Goal: Transaction & Acquisition: Purchase product/service

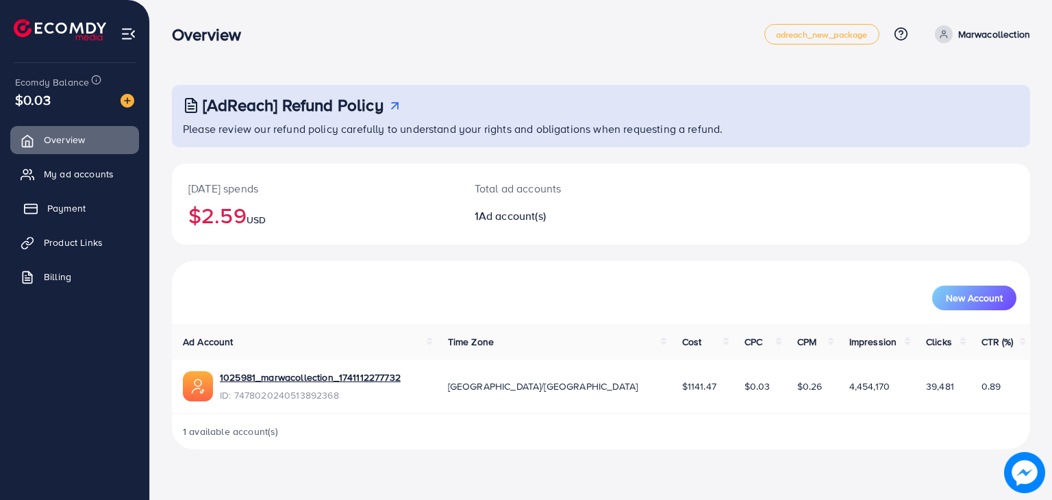
click at [69, 209] on span "Payment" at bounding box center [66, 208] width 38 height 14
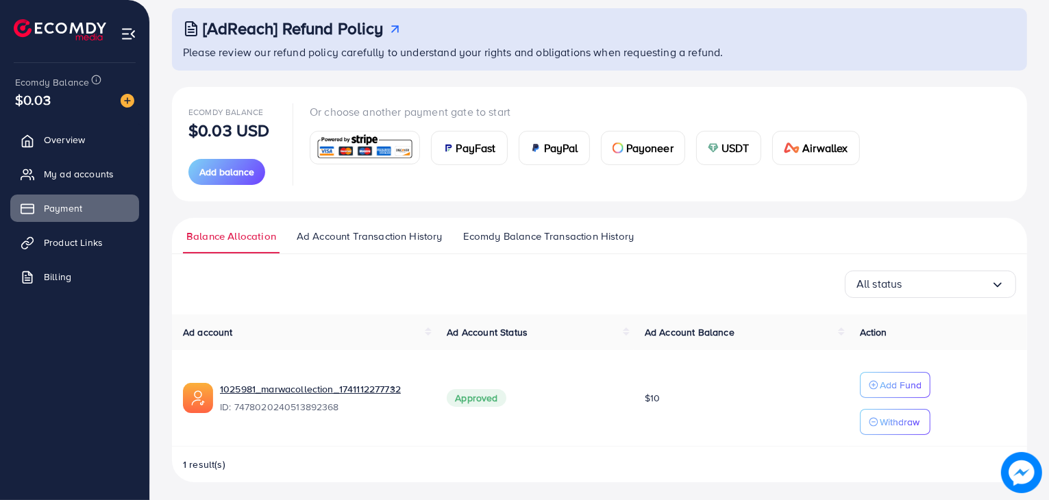
scroll to position [80, 0]
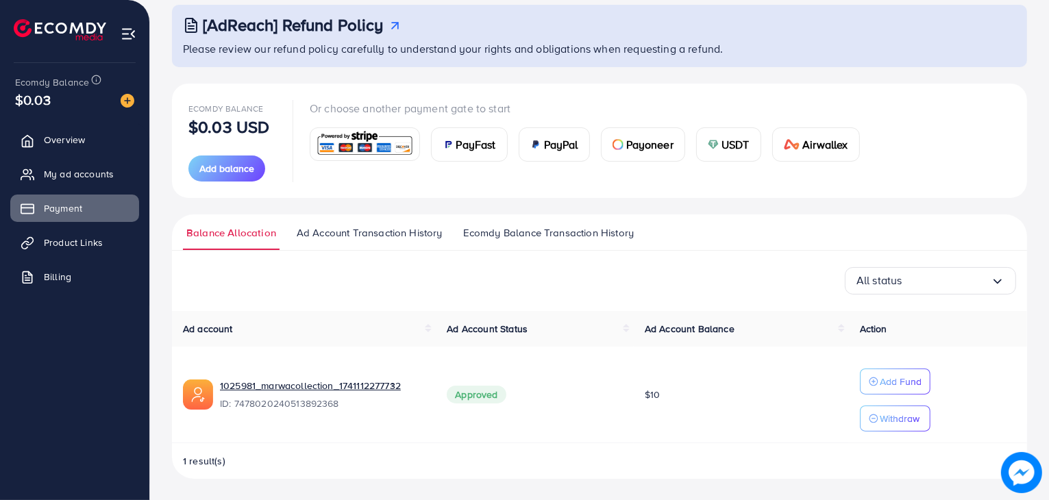
click at [348, 240] on link "Ad Account Transaction History" at bounding box center [369, 237] width 153 height 25
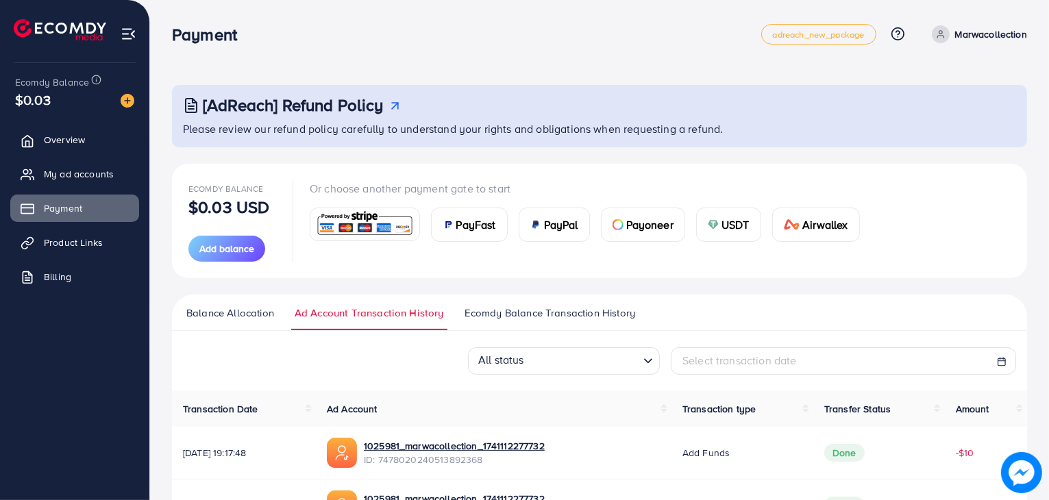
click at [545, 308] on span "Ecomdy Balance Transaction History" at bounding box center [549, 313] width 171 height 15
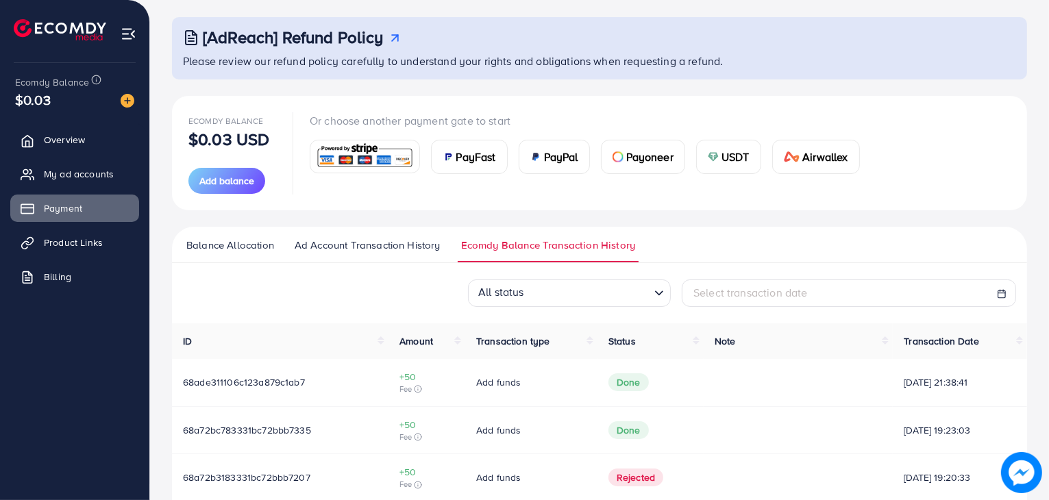
scroll to position [69, 0]
click at [225, 250] on span "Balance Allocation" at bounding box center [230, 244] width 88 height 15
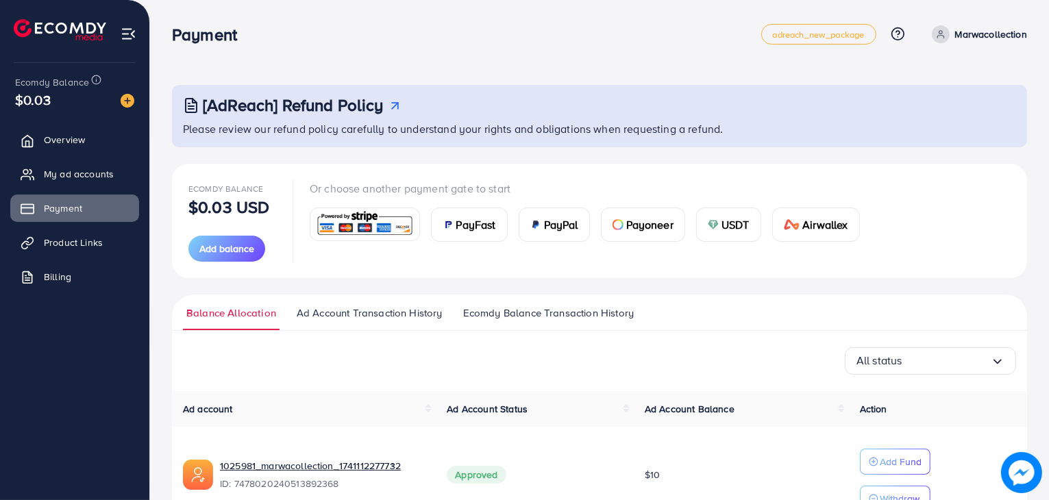
click at [624, 229] on div "Payoneer" at bounding box center [642, 224] width 83 height 33
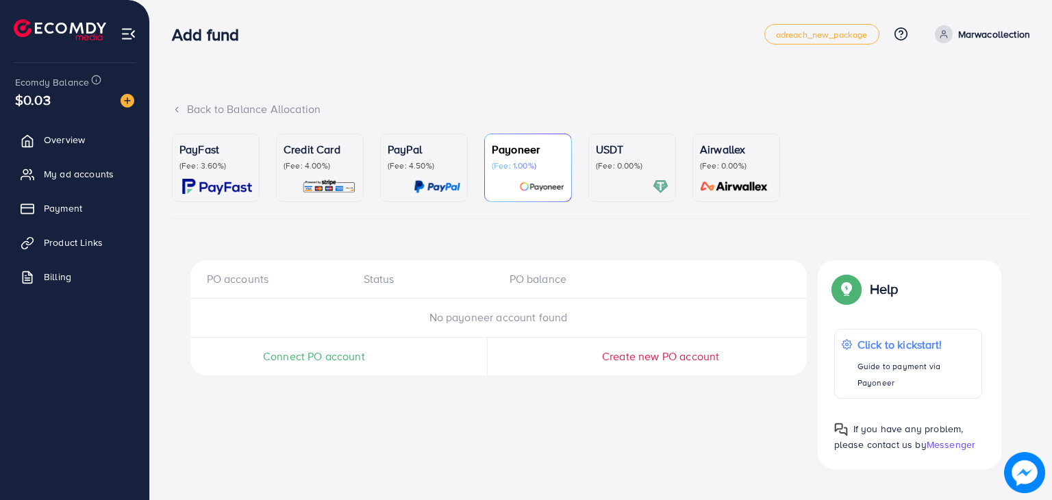
click at [351, 351] on span "Connect PO account" at bounding box center [314, 357] width 102 height 16
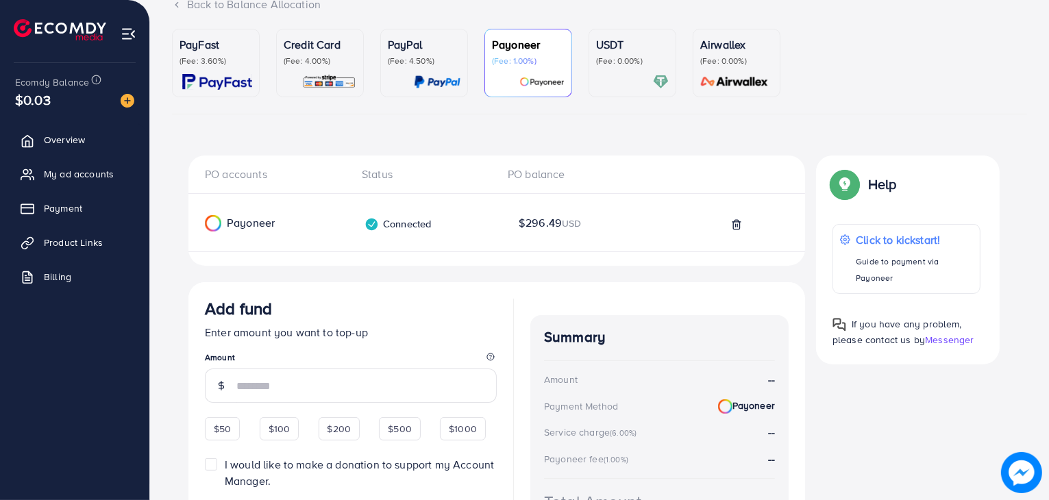
scroll to position [230, 0]
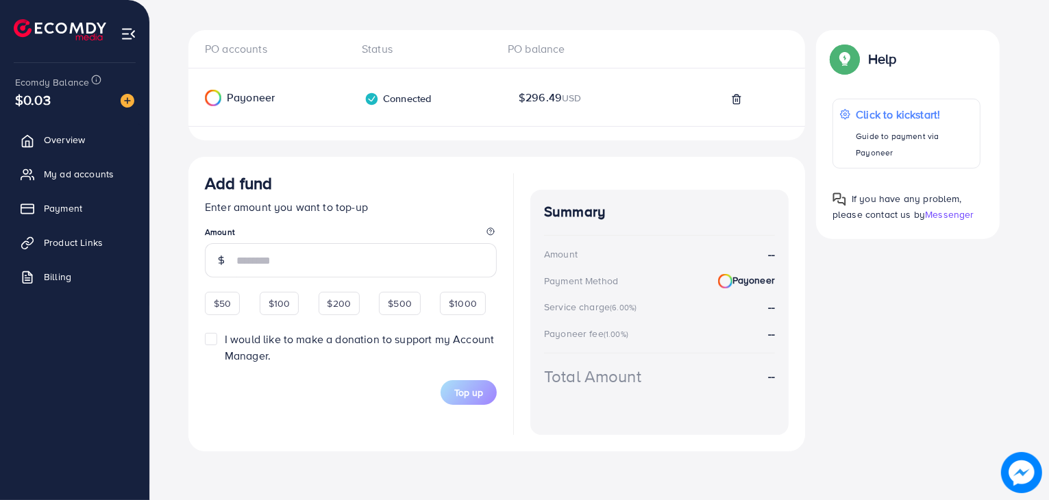
click at [264, 262] on input "number" at bounding box center [366, 260] width 260 height 34
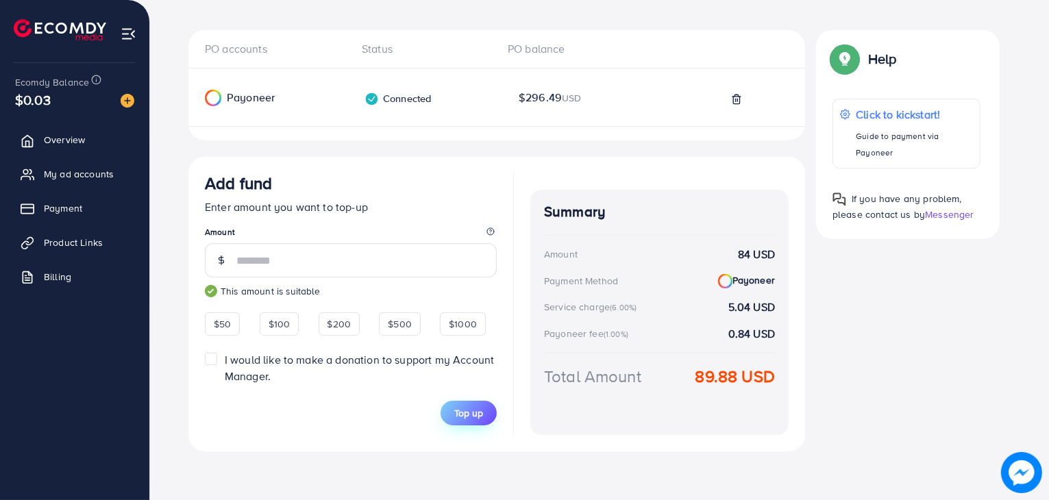
type input "**"
click at [476, 422] on button "Top up" at bounding box center [469, 413] width 56 height 25
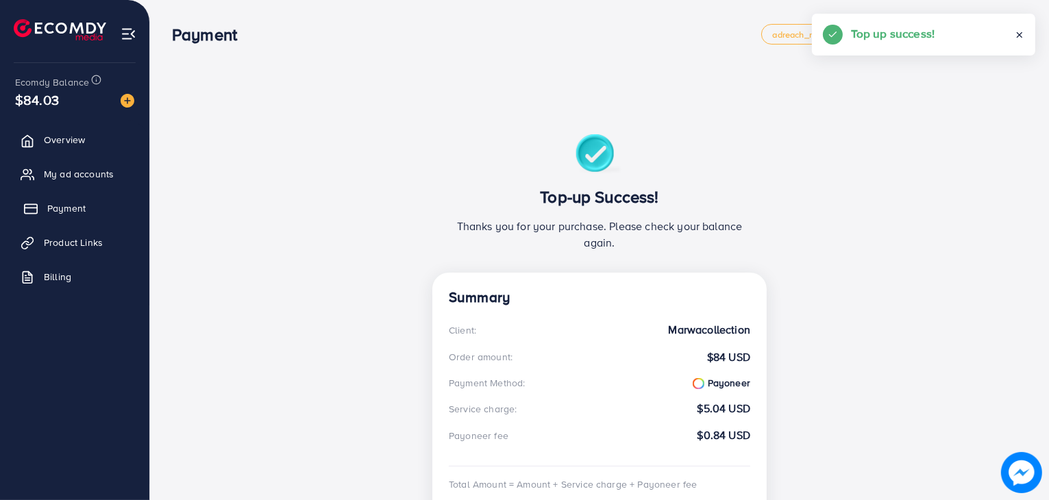
click at [71, 209] on span "Payment" at bounding box center [66, 208] width 38 height 14
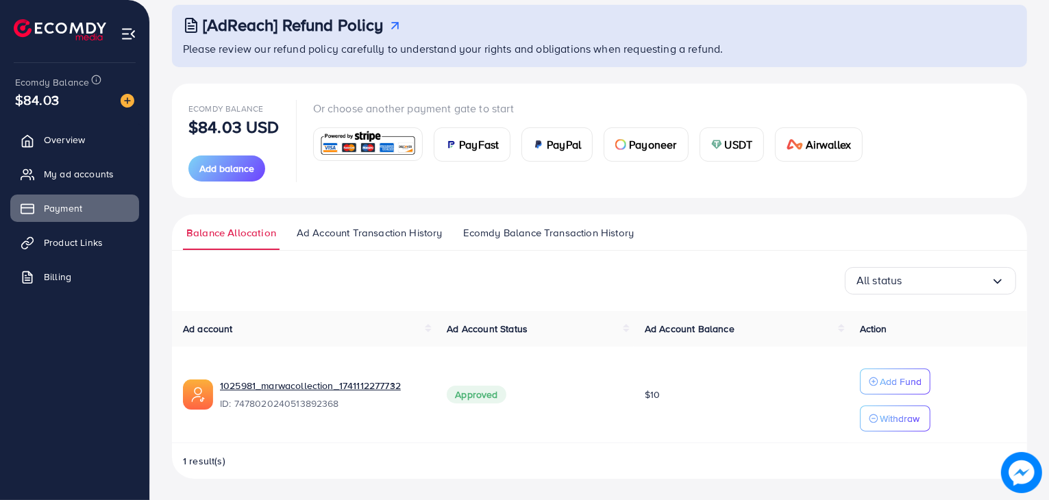
click at [662, 145] on span "Payoneer" at bounding box center [652, 144] width 47 height 16
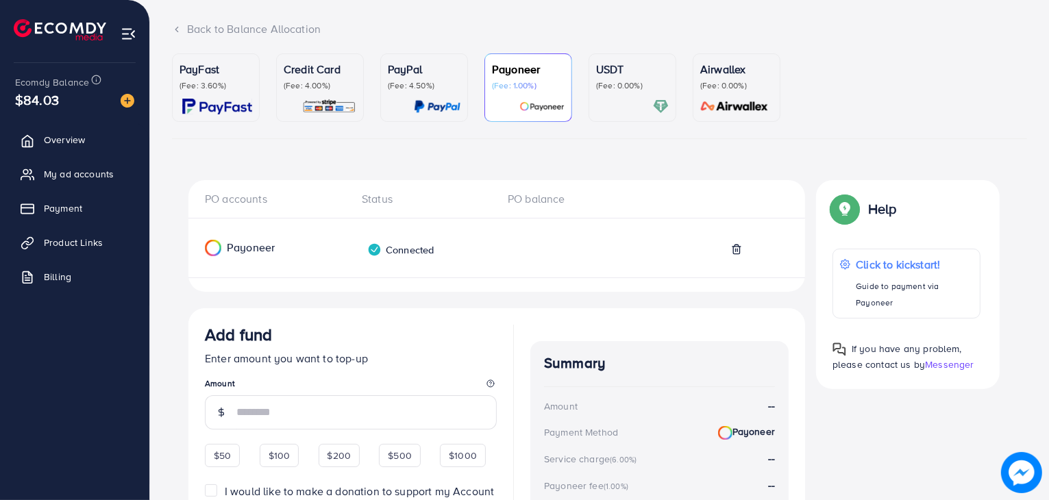
scroll to position [9, 0]
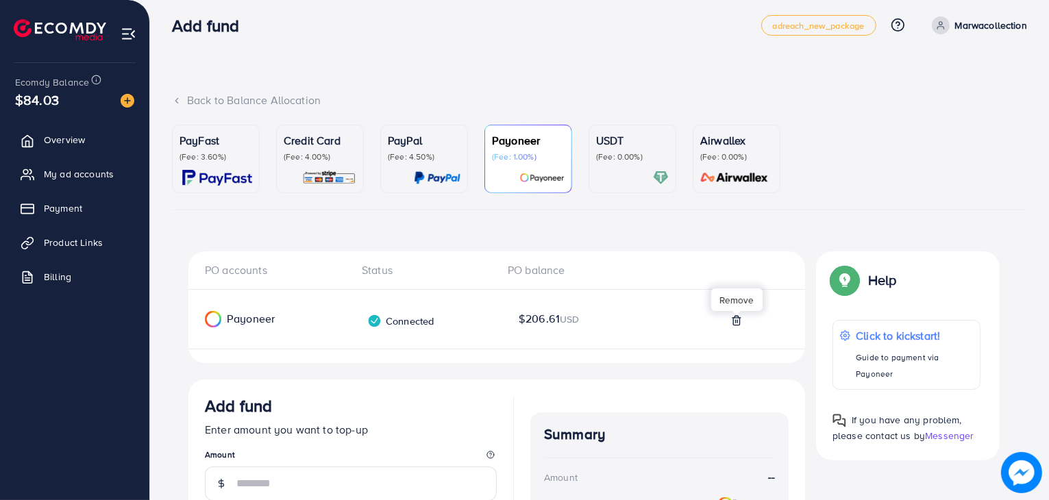
click at [739, 314] on div at bounding box center [736, 313] width 9 height 4
click at [736, 316] on icon at bounding box center [736, 320] width 6 height 9
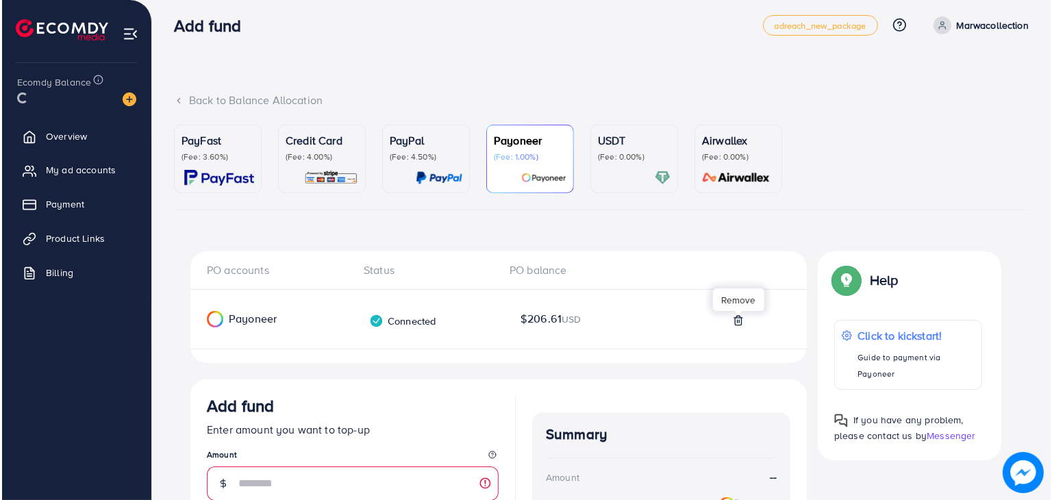
scroll to position [0, 0]
